Goal: Task Accomplishment & Management: Manage account settings

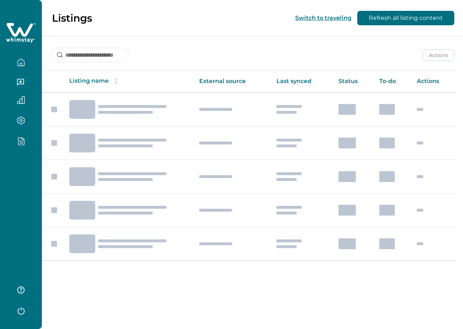
click at [29, 256] on div at bounding box center [21, 164] width 42 height 329
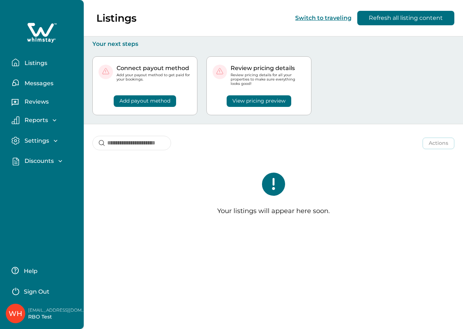
click at [35, 291] on p "Sign Out" at bounding box center [37, 291] width 26 height 7
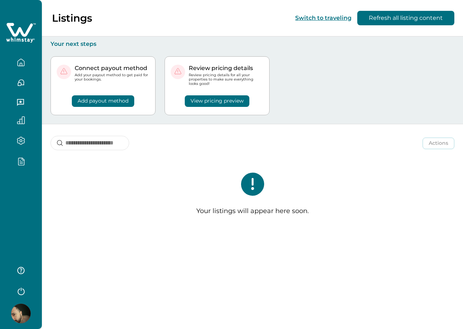
click at [12, 198] on div at bounding box center [21, 164] width 42 height 329
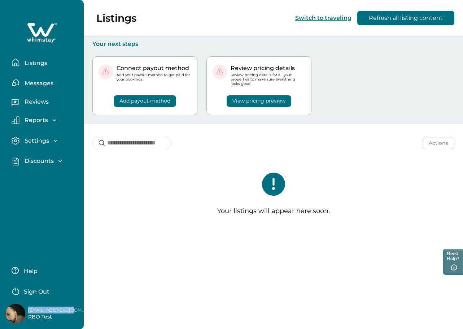
drag, startPoint x: 28, startPoint y: 310, endPoint x: 82, endPoint y: 307, distance: 53.8
click at [82, 307] on p "[EMAIL_ADDRESS][DOMAIN_NAME]" at bounding box center [57, 309] width 58 height 7
copy p "[EMAIL_ADDRESS][DOMAIN_NAME]"
click at [41, 292] on p "Sign Out" at bounding box center [37, 291] width 26 height 7
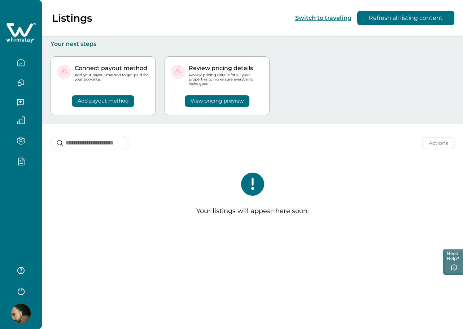
click at [14, 207] on div at bounding box center [21, 164] width 42 height 329
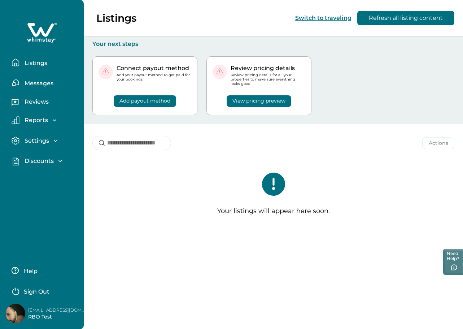
click at [38, 291] on p "Sign Out" at bounding box center [37, 291] width 26 height 7
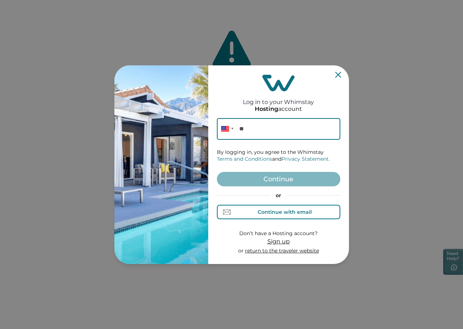
click at [303, 209] on div "Continue with email" at bounding box center [284, 212] width 54 height 6
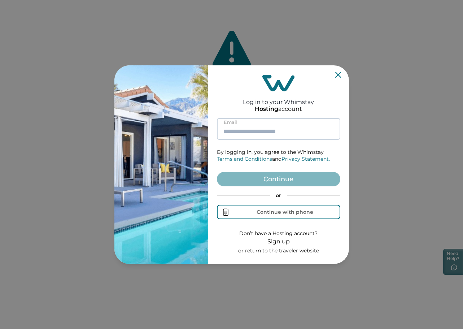
click at [287, 132] on input at bounding box center [278, 129] width 123 height 22
